Goal: Download file/media

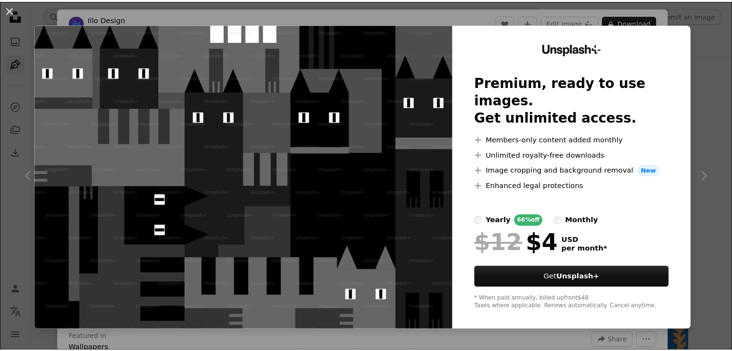
scroll to position [1603, 0]
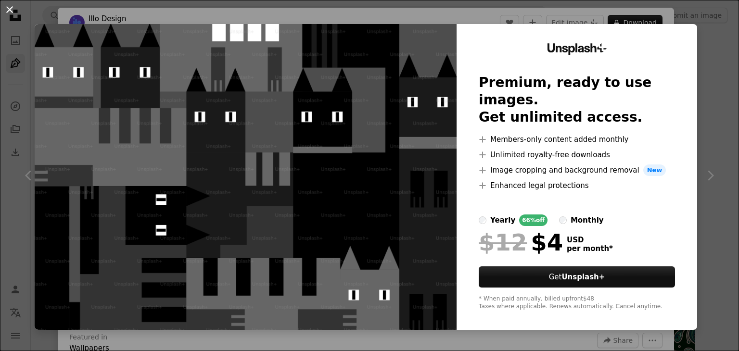
click at [4, 7] on button "An X shape" at bounding box center [10, 10] width 12 height 12
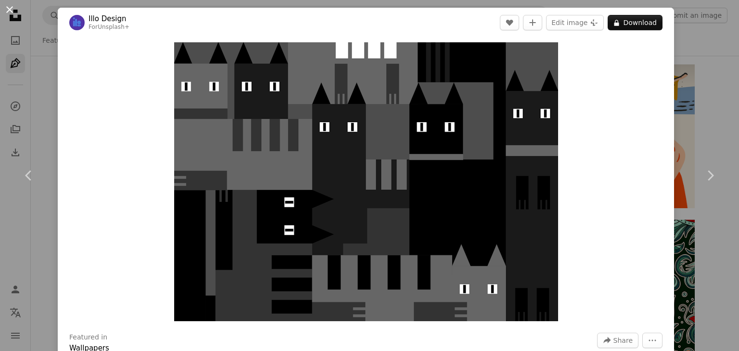
click at [10, 4] on button "An X shape" at bounding box center [10, 10] width 12 height 12
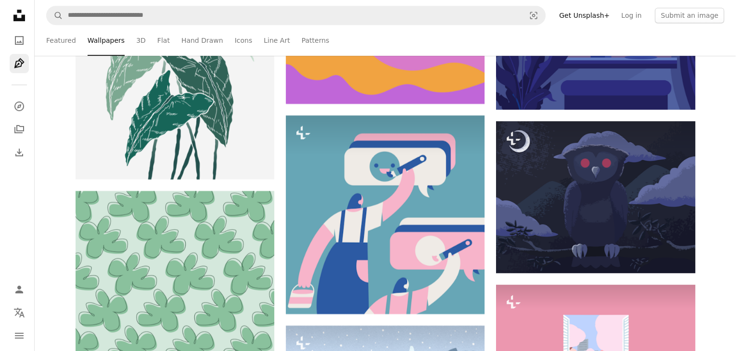
scroll to position [4151, 0]
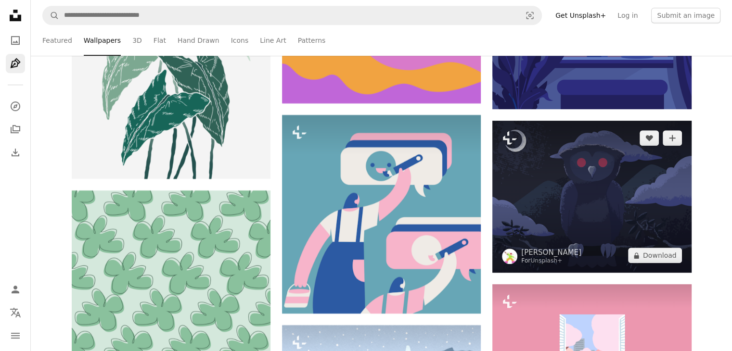
click at [560, 192] on img at bounding box center [591, 197] width 199 height 152
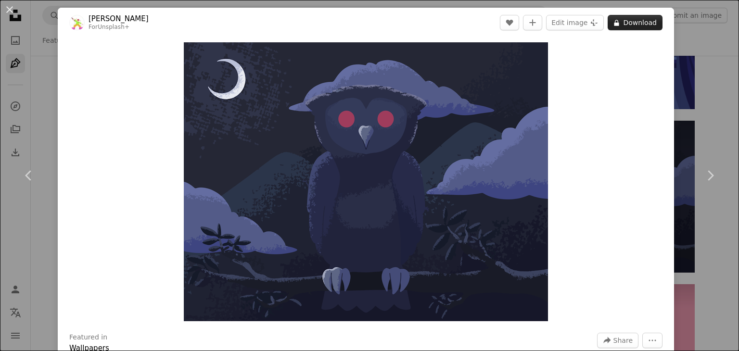
click at [614, 26] on button "A lock Download" at bounding box center [635, 22] width 55 height 15
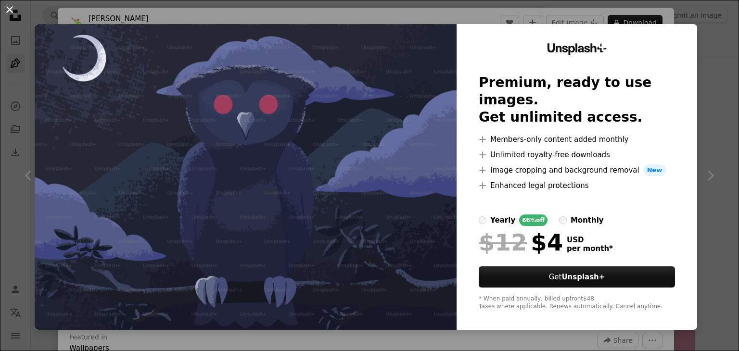
click at [8, 5] on button "An X shape" at bounding box center [10, 10] width 12 height 12
